Goal: Information Seeking & Learning: Learn about a topic

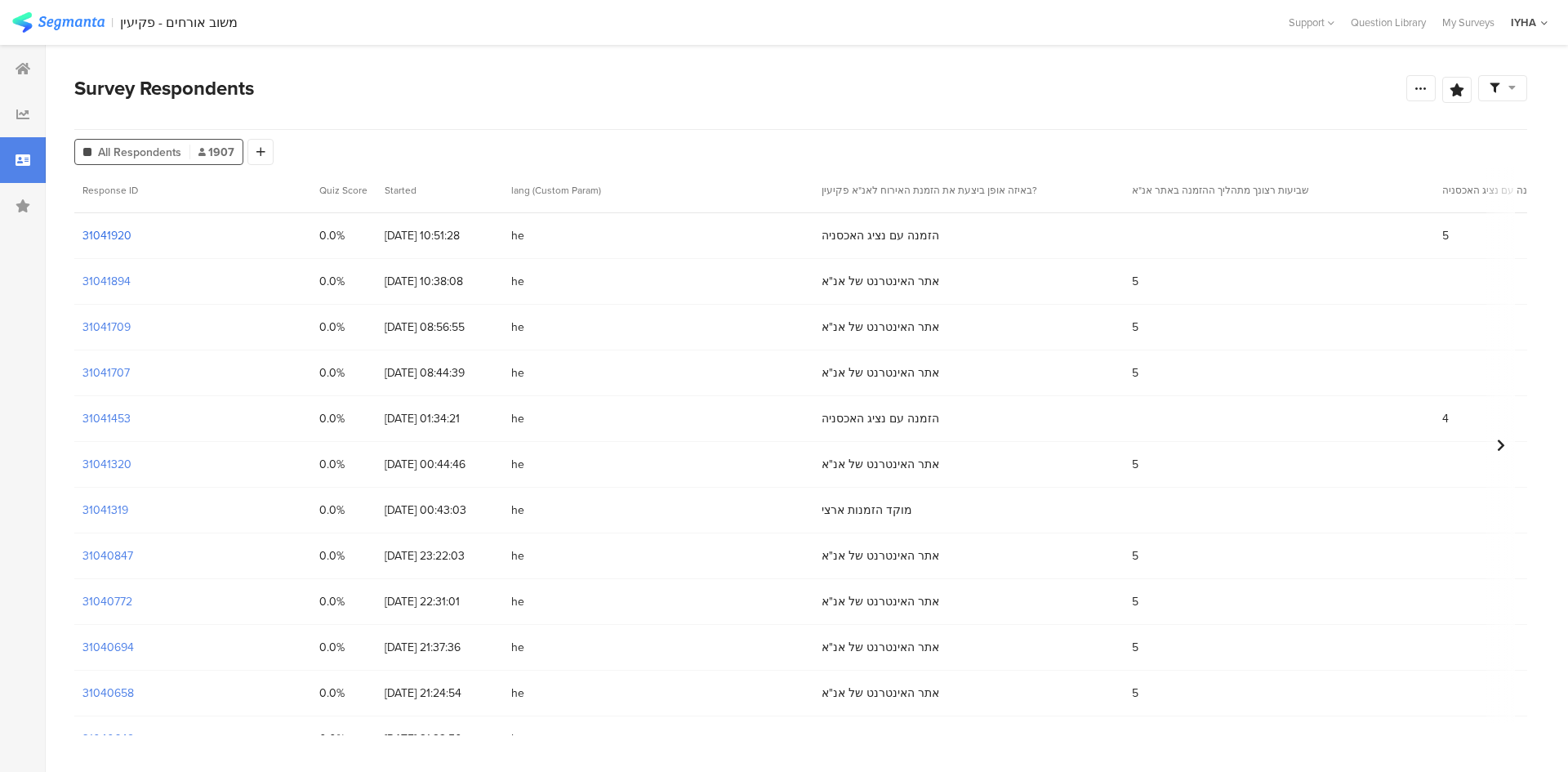
click at [121, 232] on section "31041920" at bounding box center [107, 236] width 49 height 17
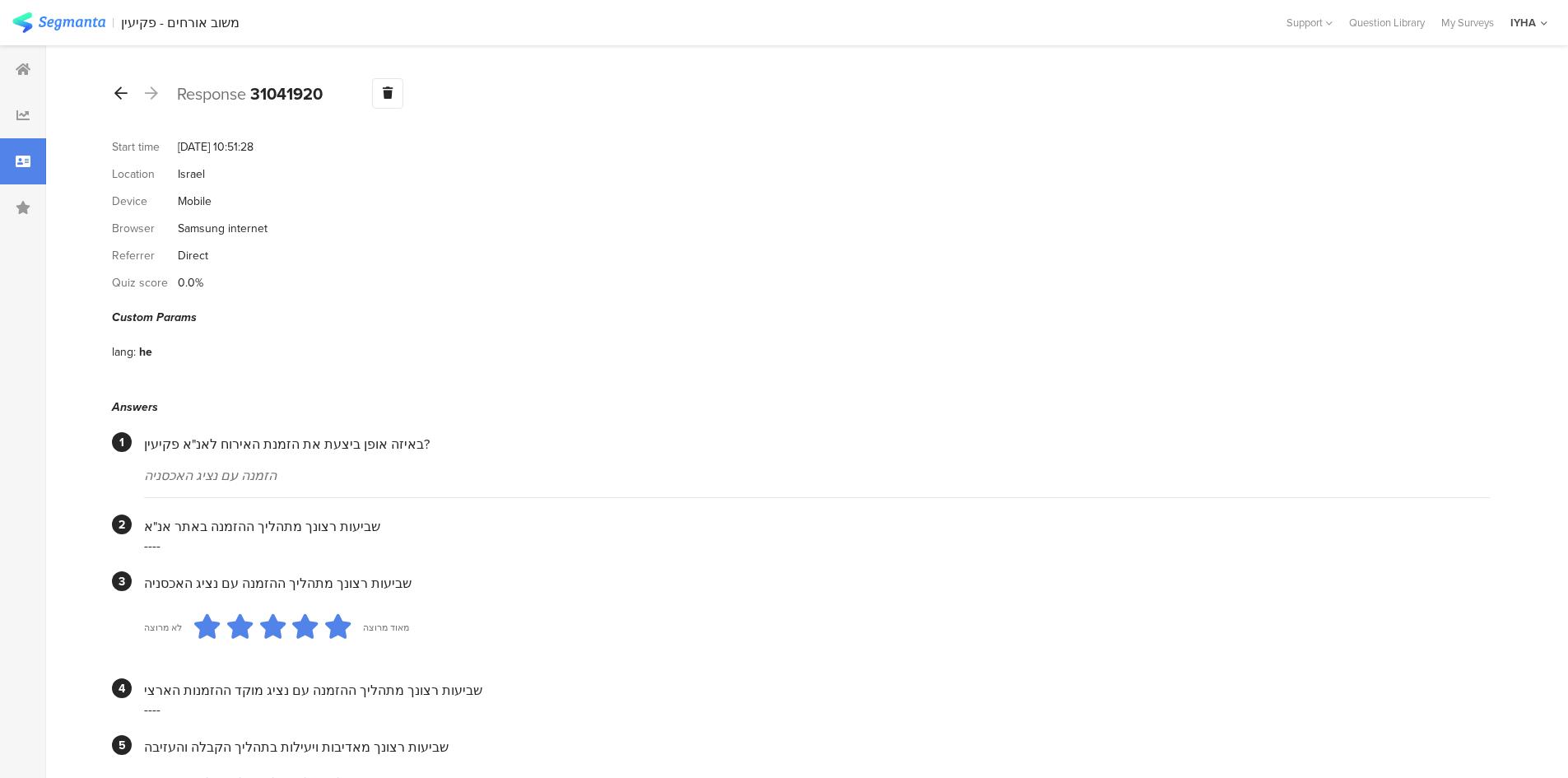
click at [116, 87] on icon at bounding box center [121, 93] width 13 height 15
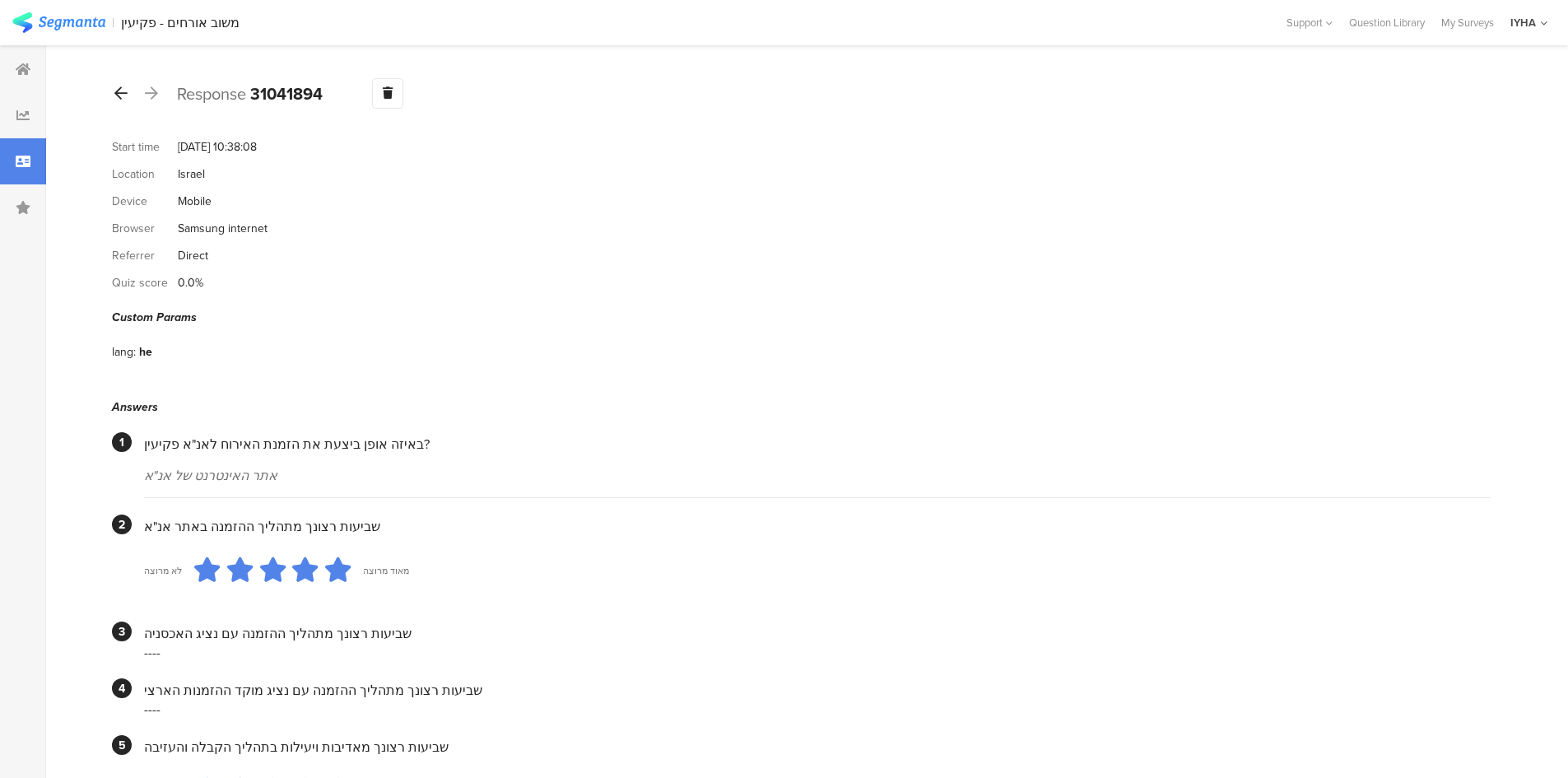
click at [119, 94] on icon at bounding box center [121, 93] width 13 height 15
click at [120, 93] on icon at bounding box center [121, 93] width 13 height 15
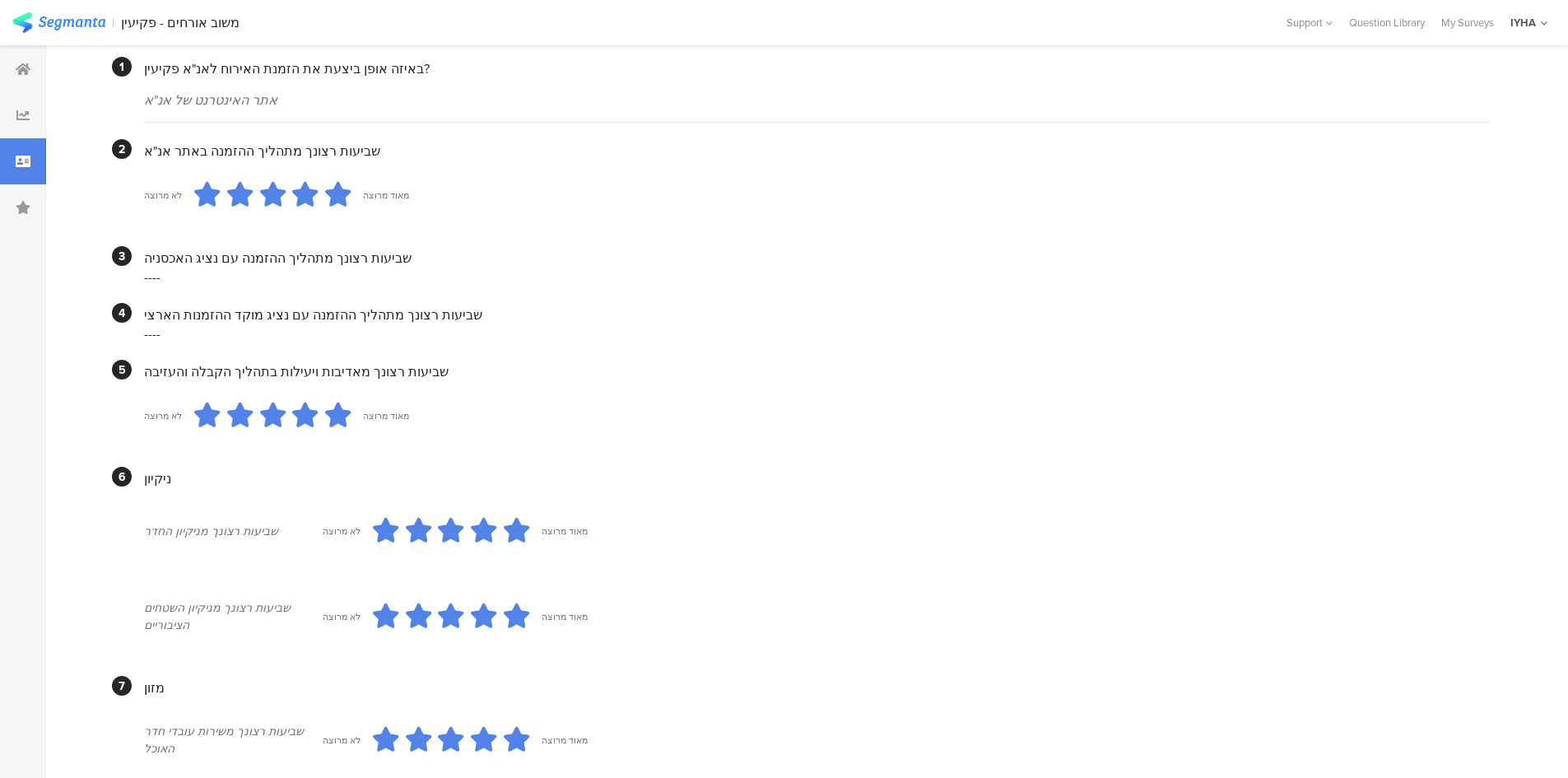
scroll to position [374, 0]
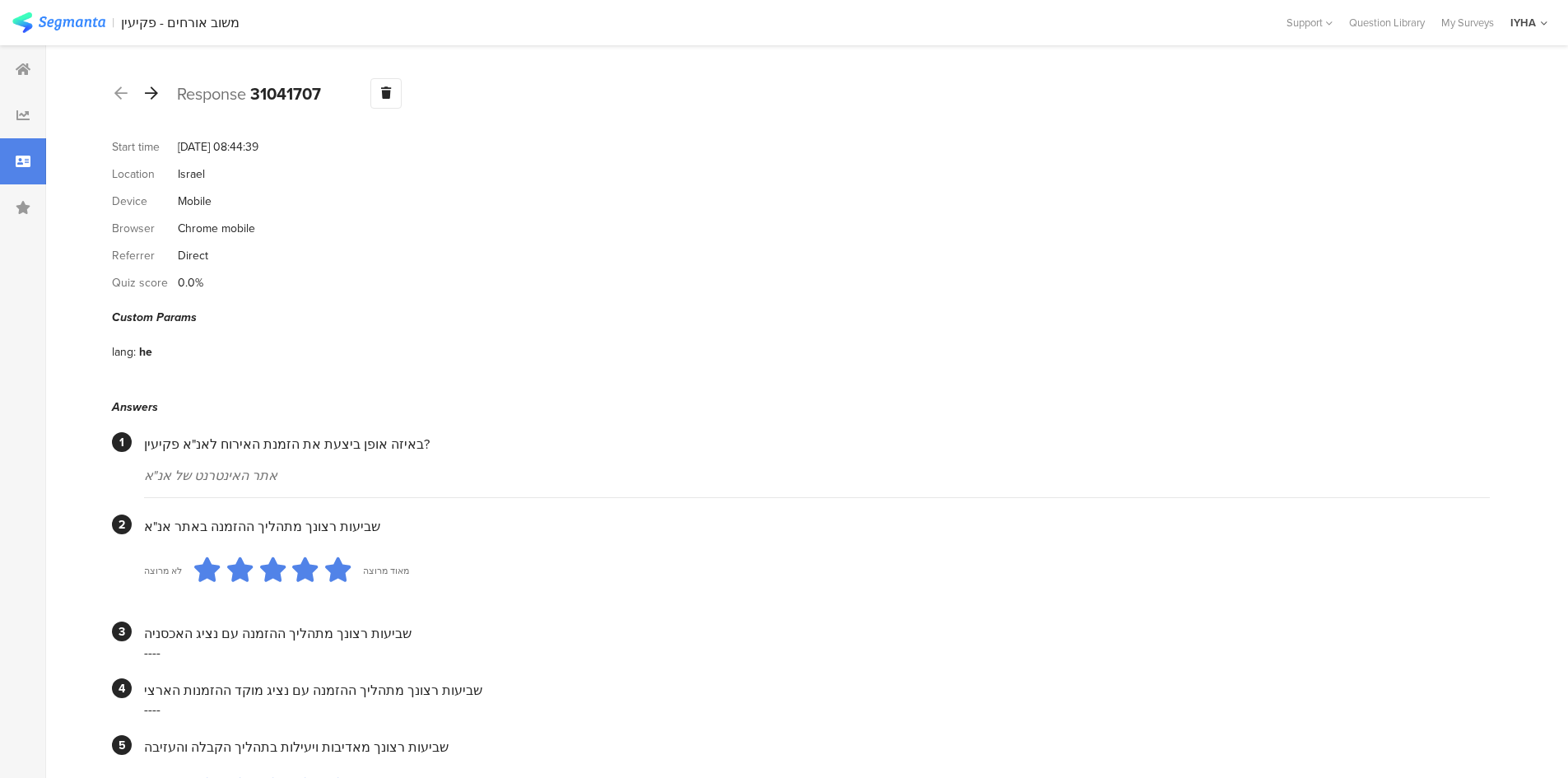
click at [155, 93] on icon at bounding box center [151, 93] width 13 height 15
click at [116, 92] on icon at bounding box center [121, 93] width 13 height 15
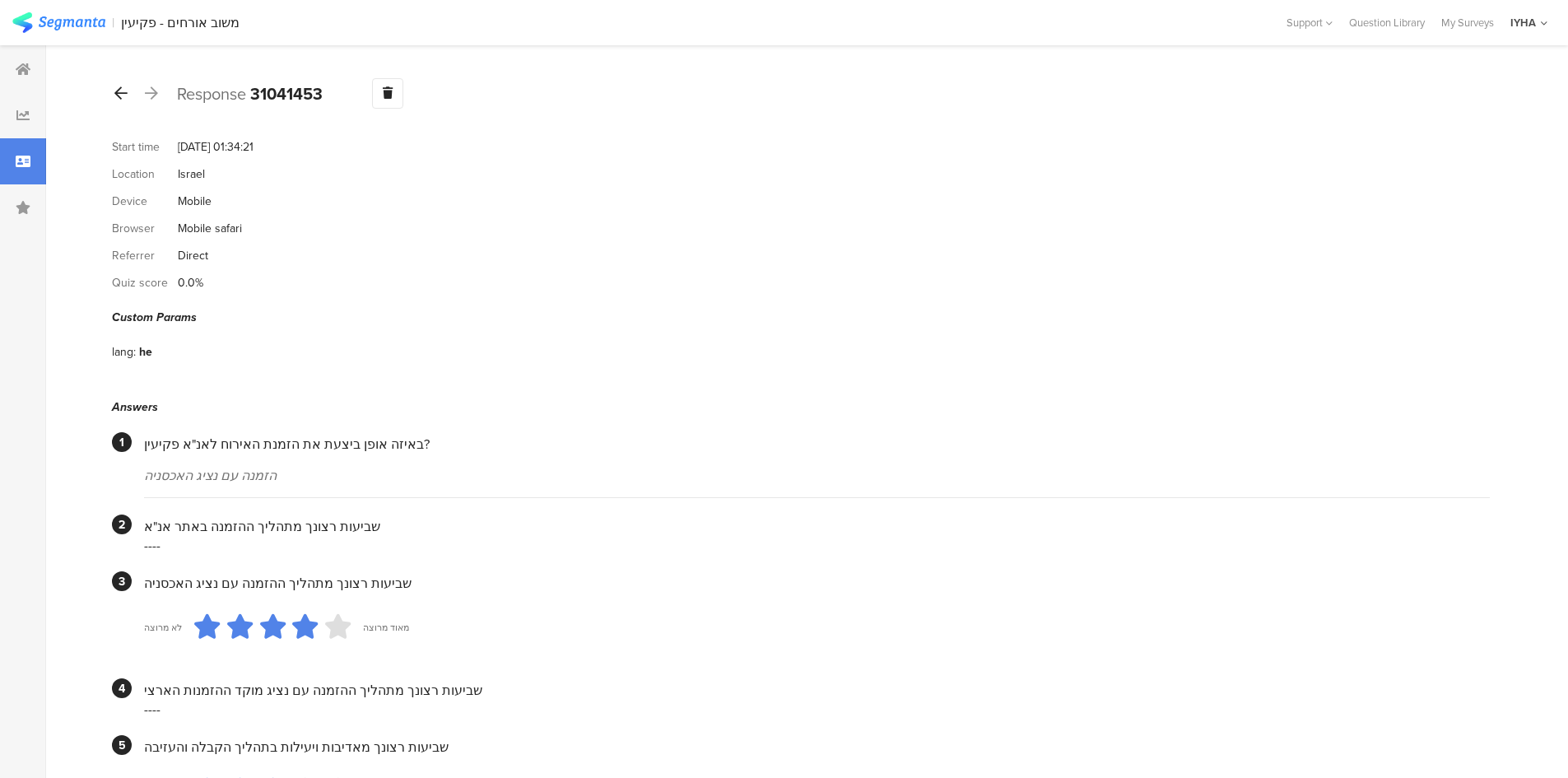
click at [123, 92] on icon at bounding box center [121, 93] width 13 height 15
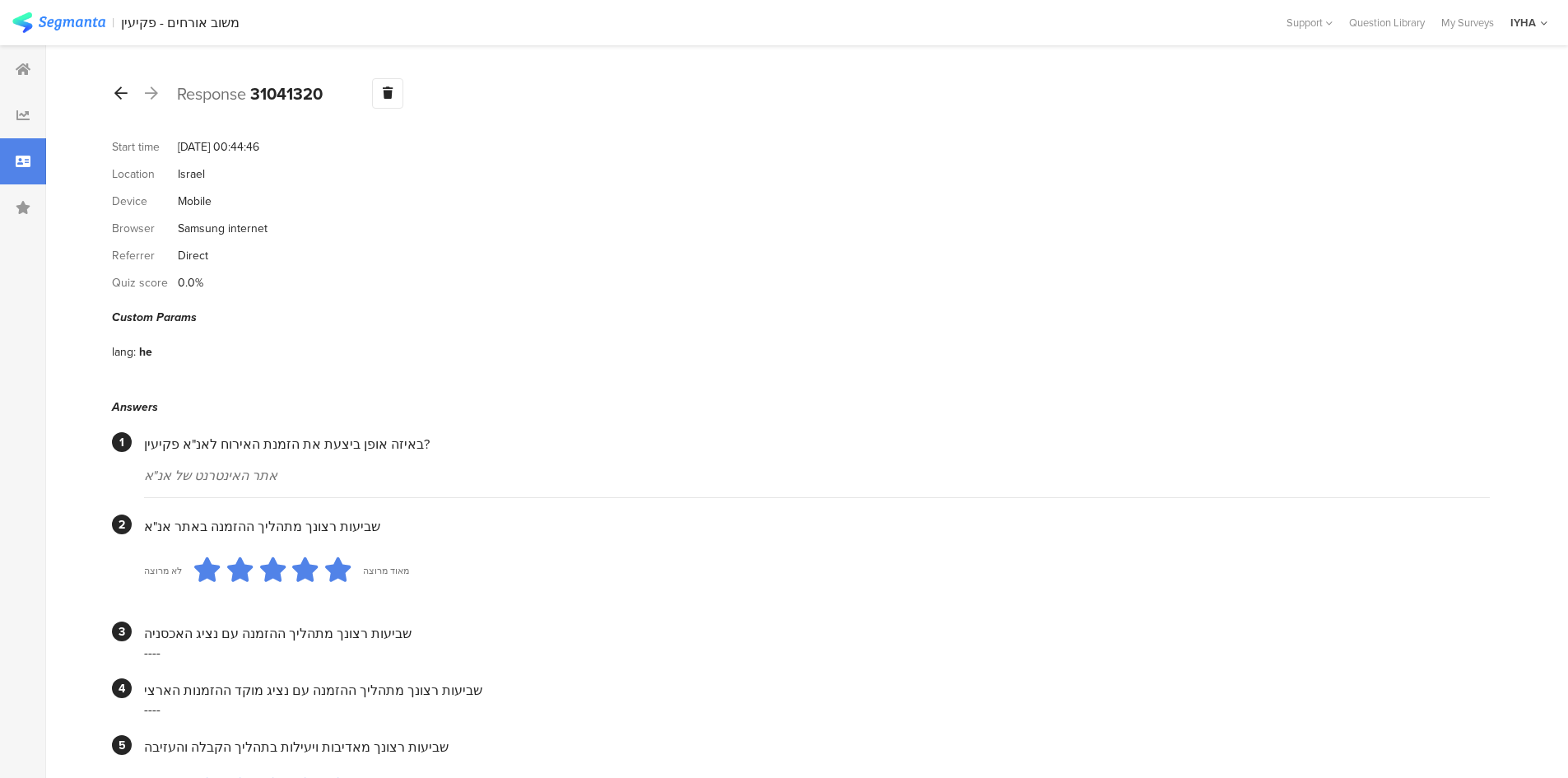
click at [120, 92] on icon at bounding box center [121, 93] width 13 height 15
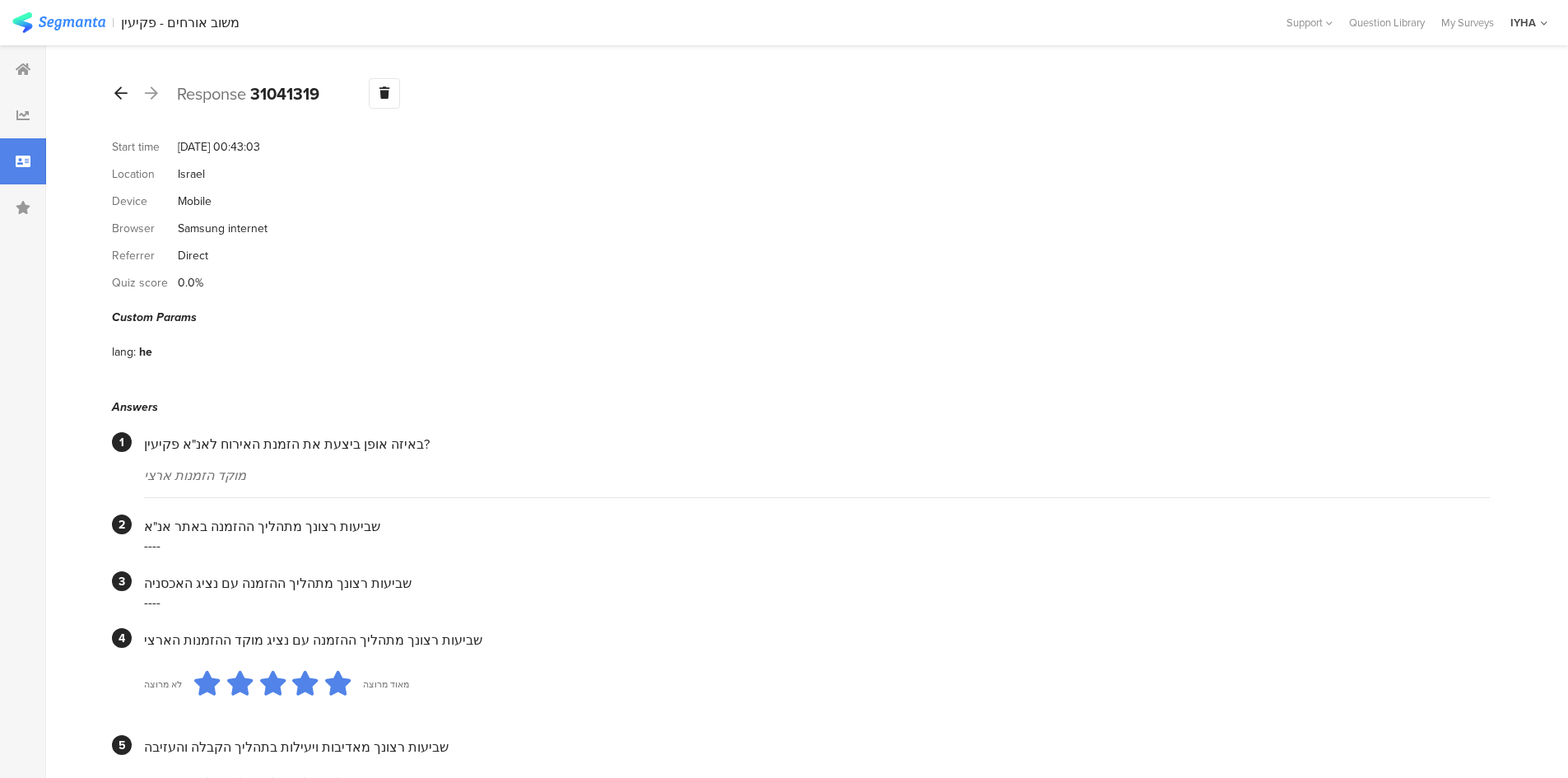
click at [118, 94] on icon at bounding box center [121, 93] width 13 height 15
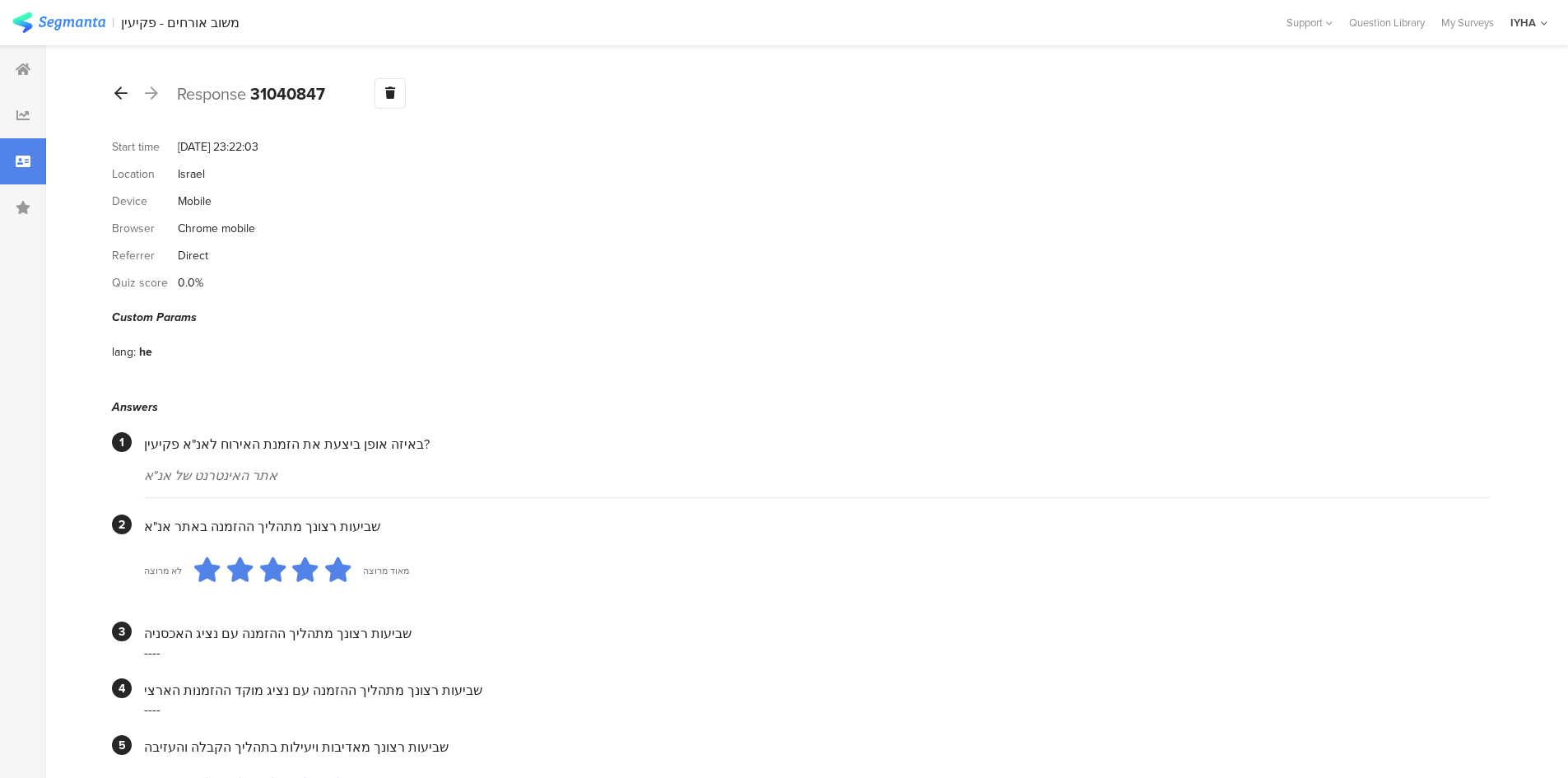
click at [125, 92] on icon at bounding box center [121, 93] width 13 height 15
click at [116, 96] on icon at bounding box center [121, 93] width 13 height 15
click at [117, 84] on div at bounding box center [121, 94] width 18 height 26
click at [117, 92] on icon at bounding box center [121, 93] width 13 height 15
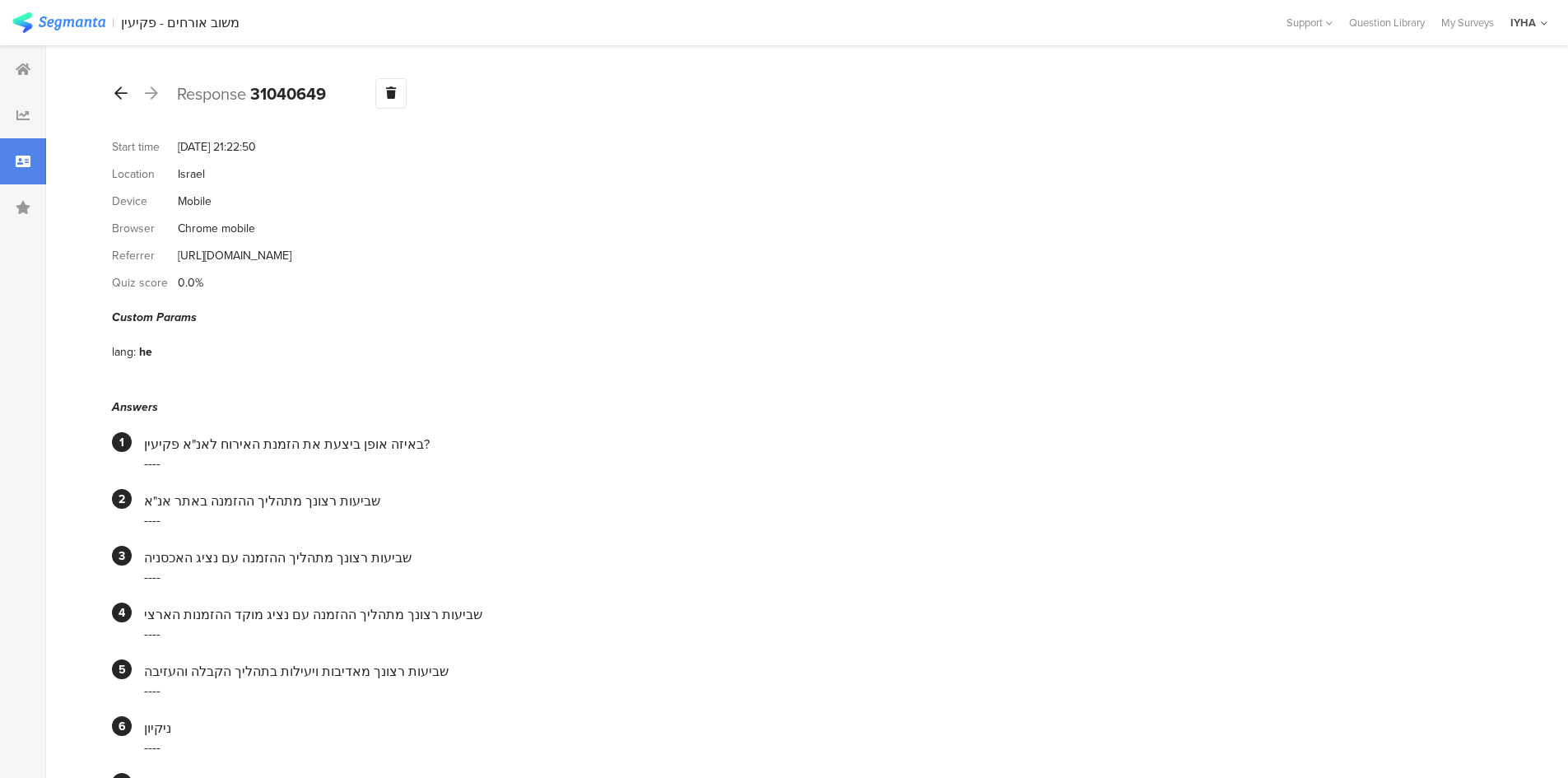
click at [112, 85] on div at bounding box center [121, 94] width 18 height 26
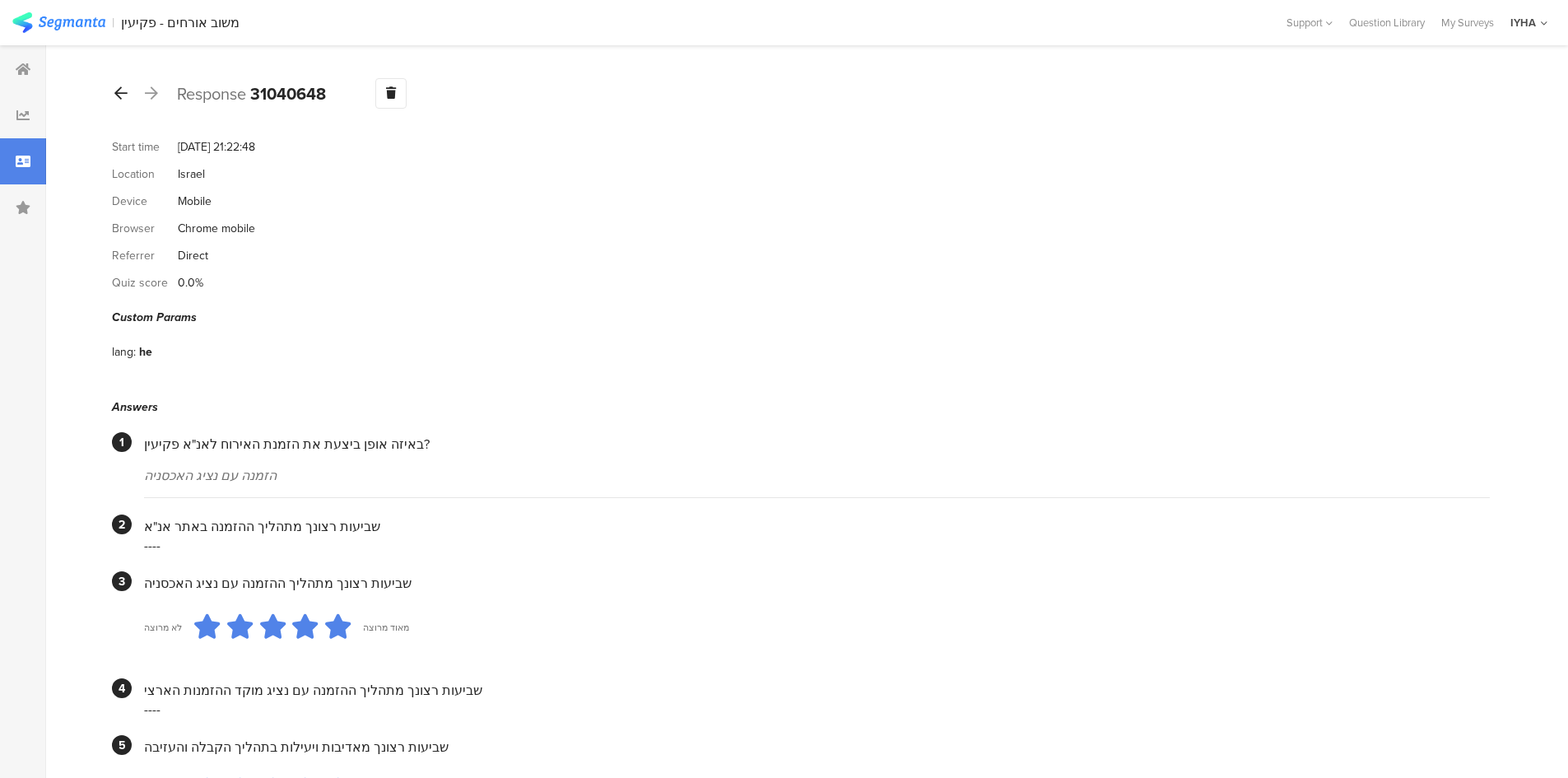
click at [123, 88] on icon at bounding box center [121, 93] width 13 height 15
click at [118, 90] on icon at bounding box center [121, 93] width 13 height 15
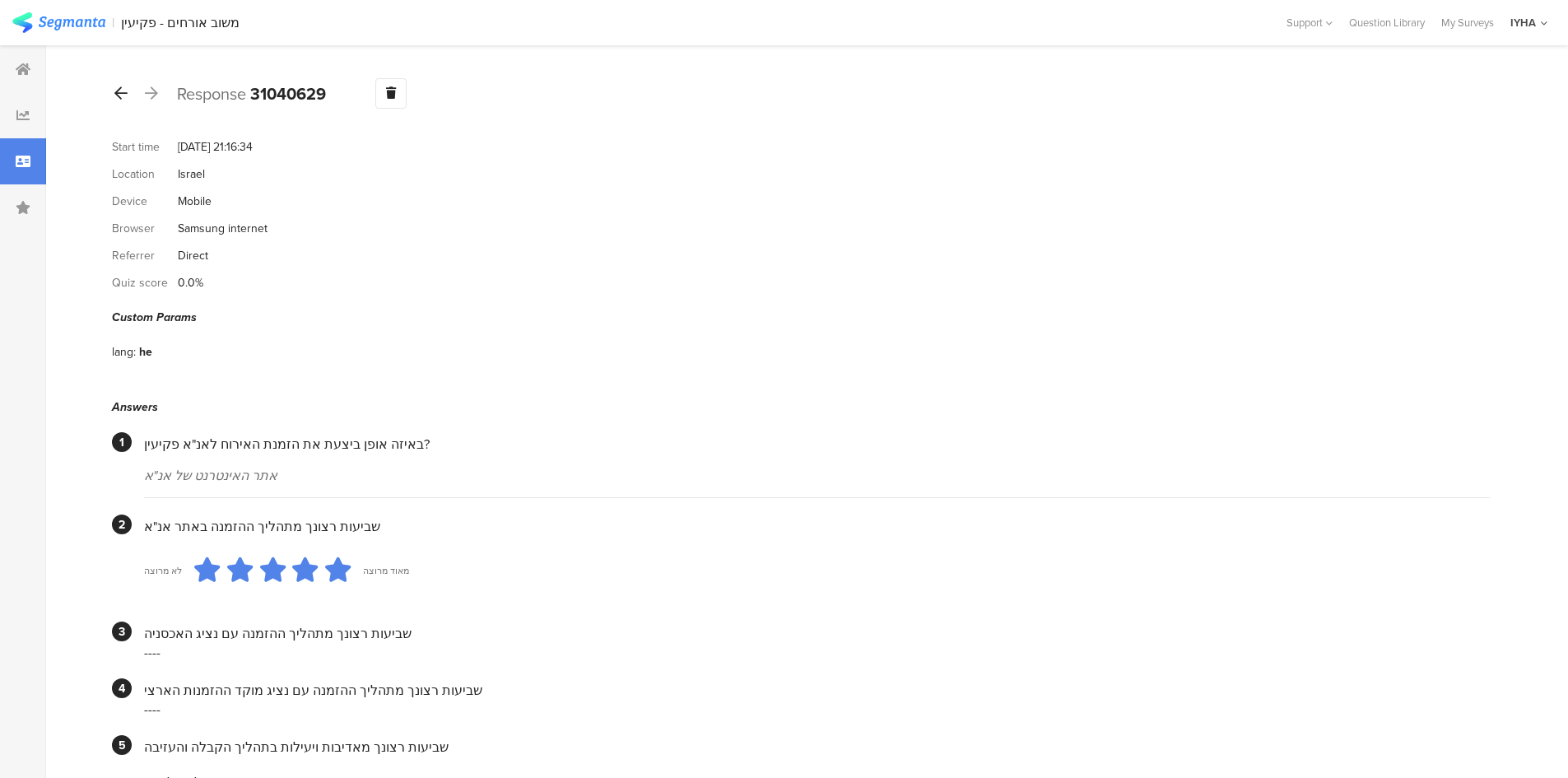
click at [123, 91] on icon at bounding box center [121, 93] width 13 height 15
click at [122, 88] on icon at bounding box center [121, 93] width 13 height 15
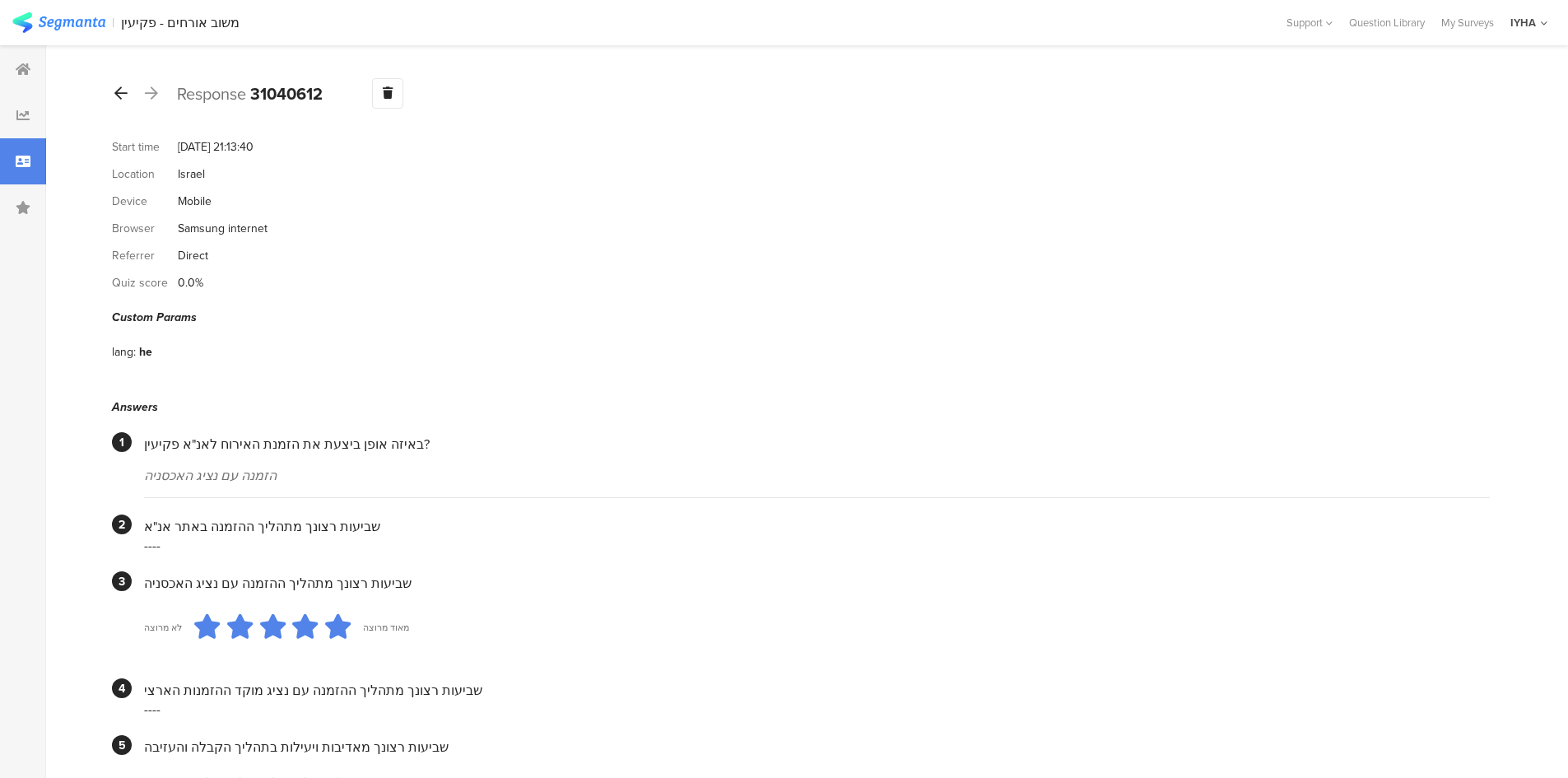
click at [120, 103] on div at bounding box center [121, 94] width 18 height 26
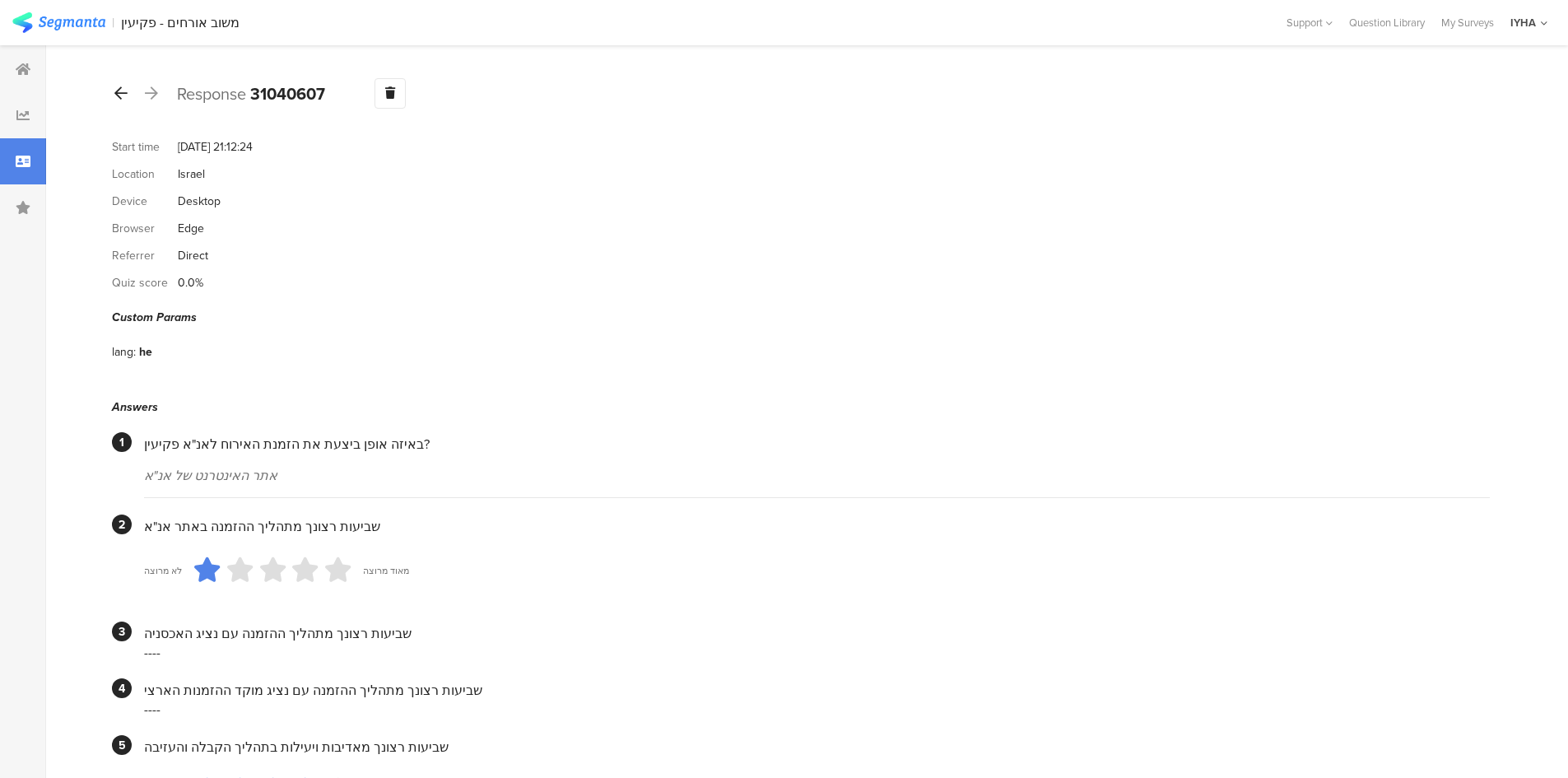
click at [121, 96] on icon at bounding box center [121, 93] width 13 height 15
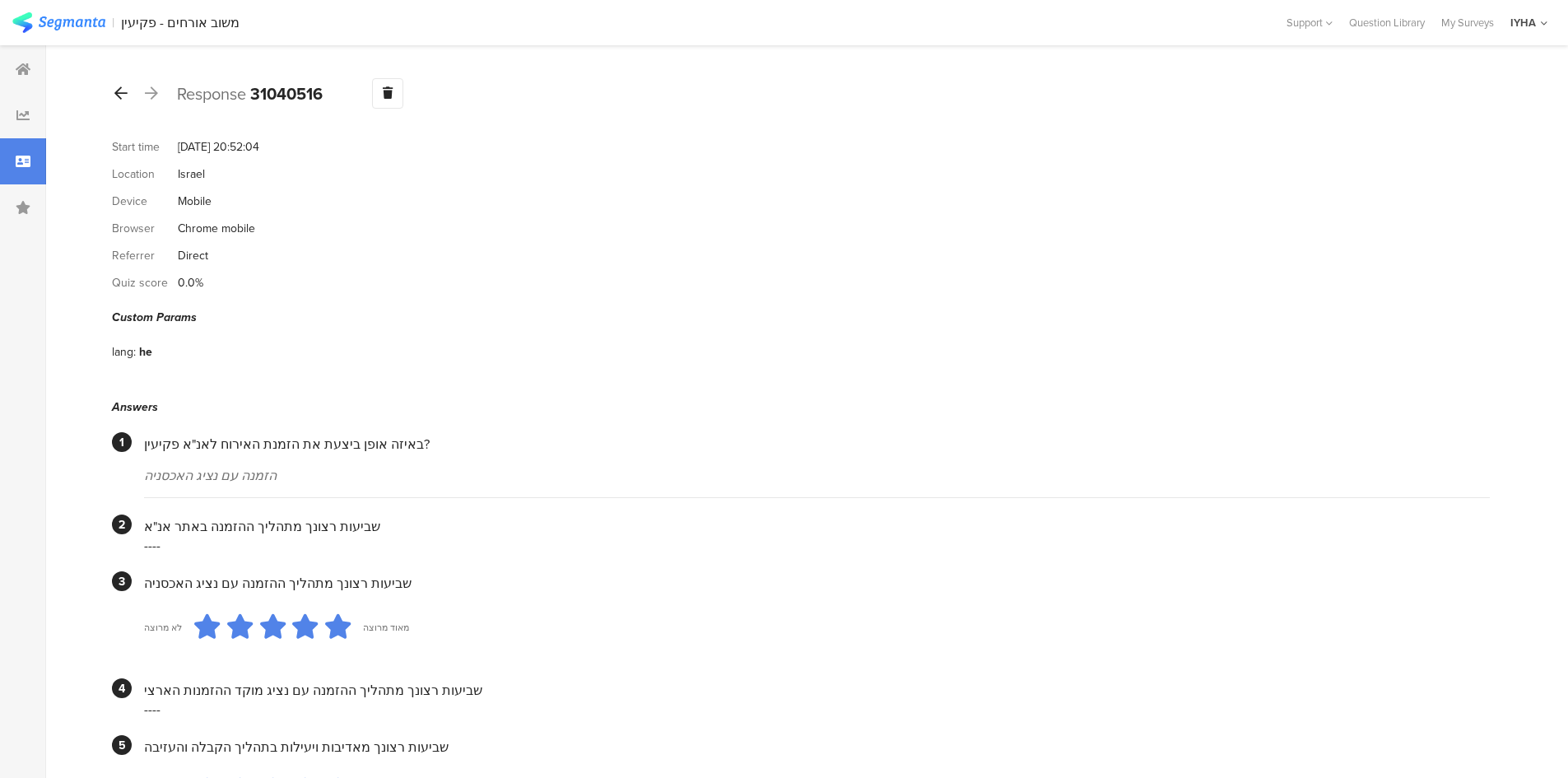
click at [116, 93] on icon at bounding box center [121, 93] width 13 height 15
